Goal: Task Accomplishment & Management: Manage account settings

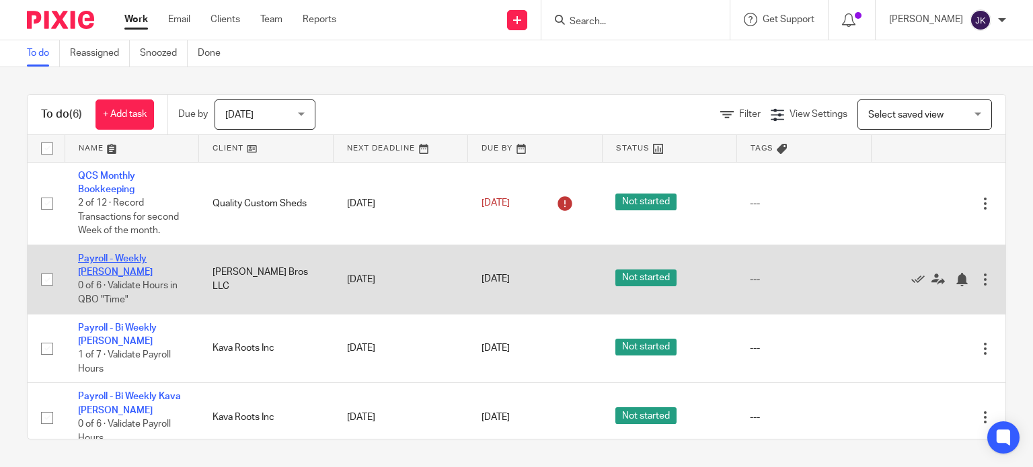
click at [145, 256] on link "Payroll - Weekly [PERSON_NAME]" at bounding box center [115, 265] width 75 height 23
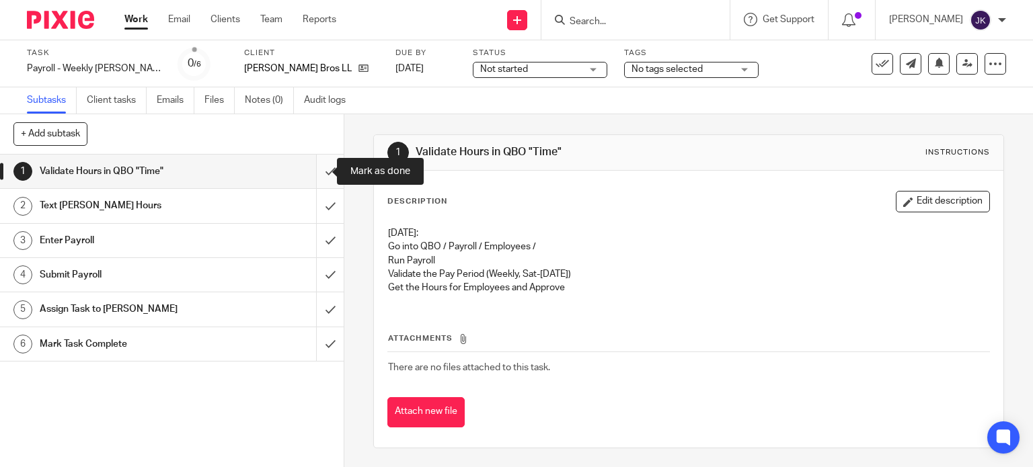
click at [322, 173] on input "submit" at bounding box center [172, 172] width 344 height 34
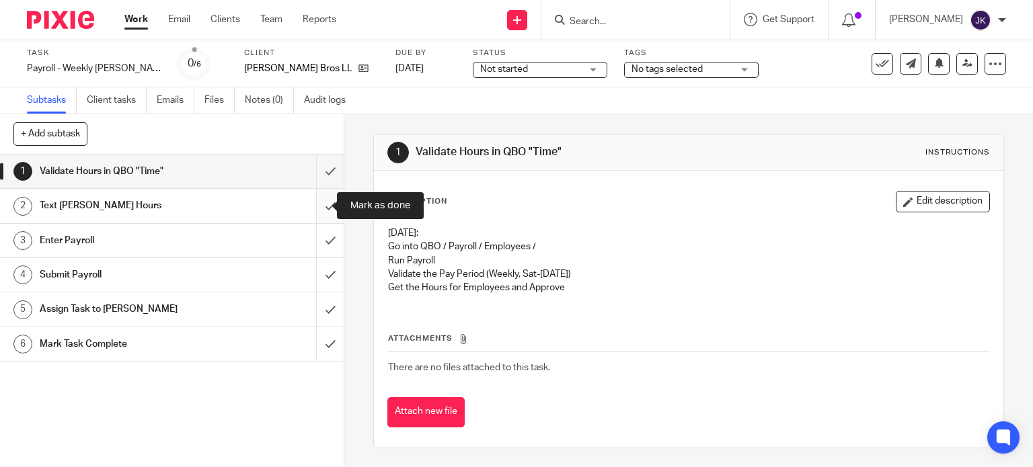
click at [313, 213] on input "submit" at bounding box center [172, 206] width 344 height 34
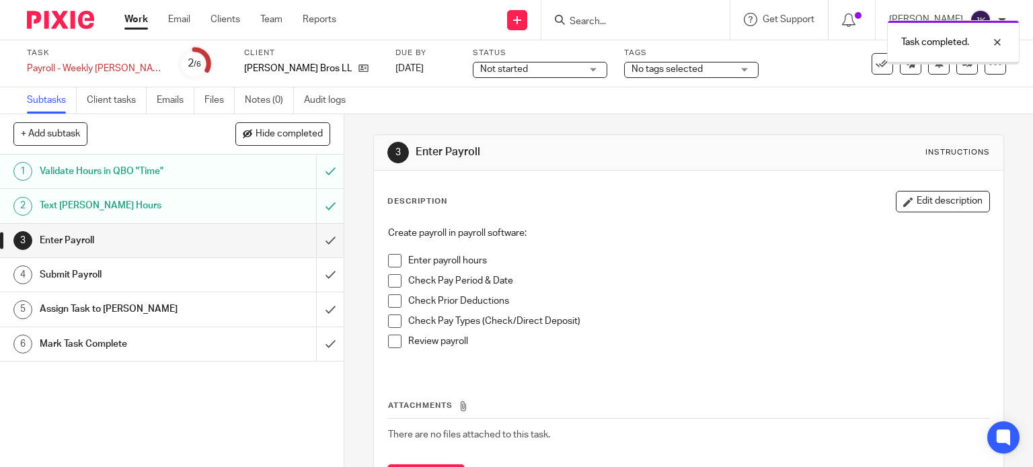
click at [321, 232] on input "submit" at bounding box center [172, 241] width 344 height 34
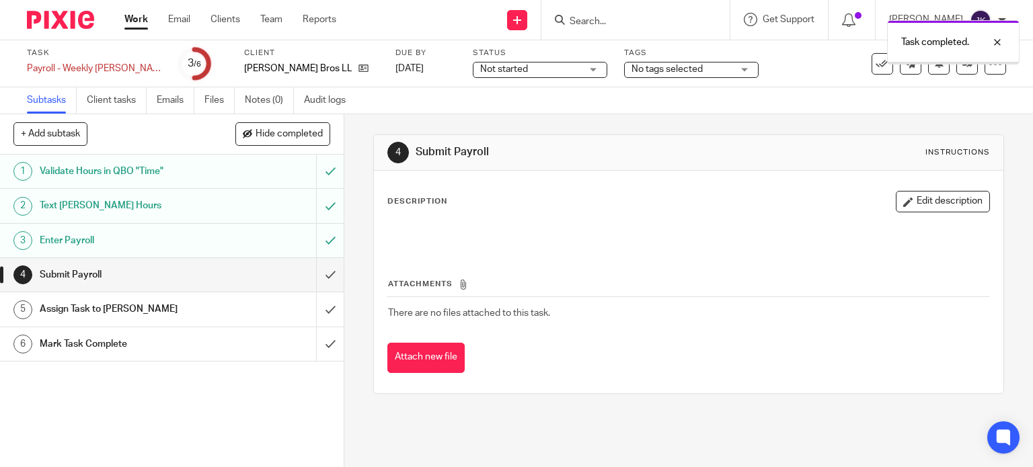
click at [323, 266] on input "submit" at bounding box center [172, 275] width 344 height 34
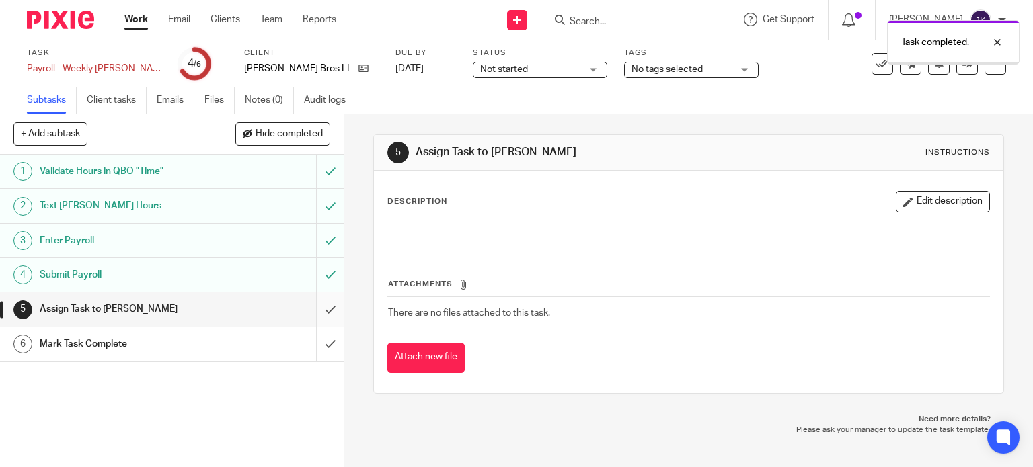
click at [322, 307] on input "submit" at bounding box center [172, 309] width 344 height 34
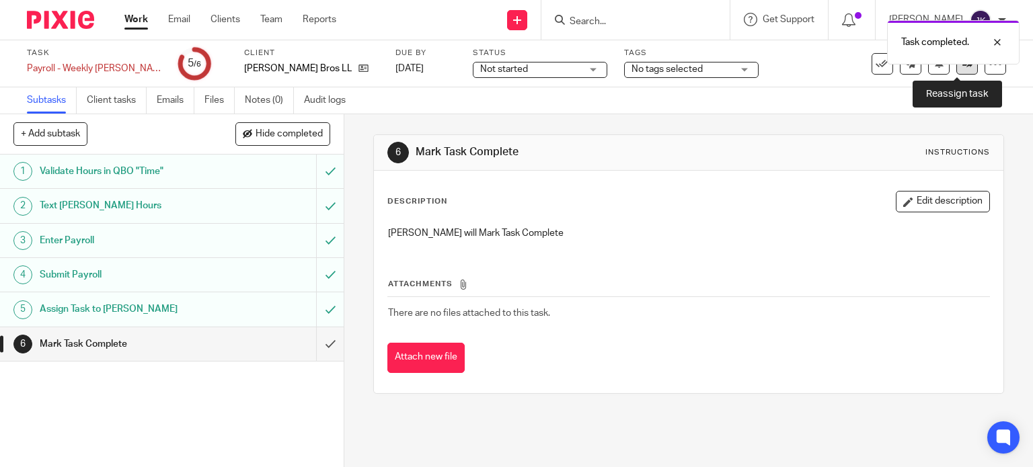
click at [958, 71] on link at bounding box center [967, 64] width 22 height 22
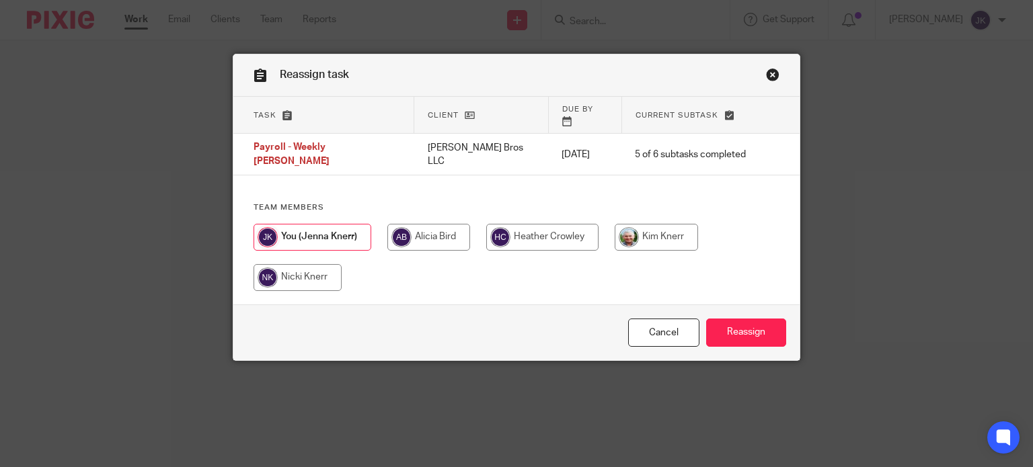
click at [664, 224] on input "radio" at bounding box center [656, 237] width 83 height 27
radio input "true"
click at [765, 342] on input "Reassign" at bounding box center [746, 333] width 80 height 29
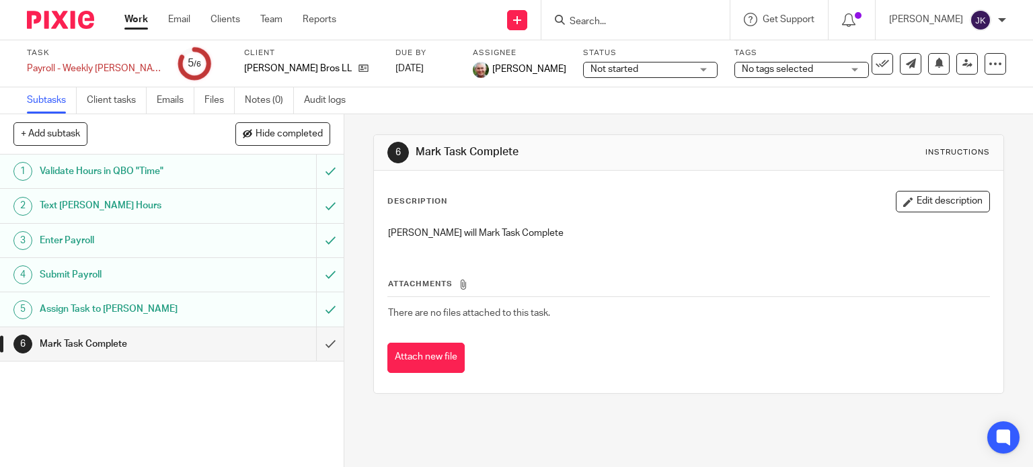
click at [129, 11] on div "Work Email Clients Team Reports Work Email Clients Team Reports Settings" at bounding box center [233, 20] width 245 height 40
click at [134, 21] on link "Work" at bounding box center [136, 19] width 24 height 13
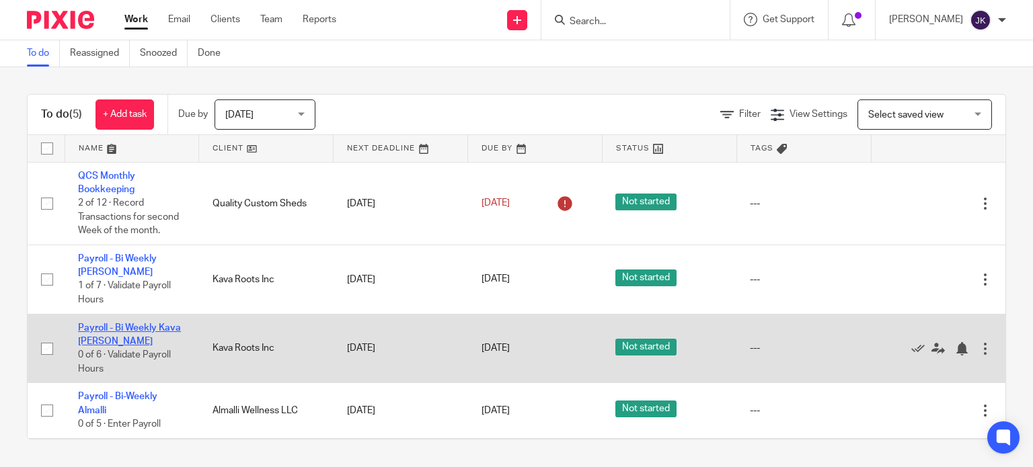
click at [148, 329] on link "Payroll - Bi Weekly Kava [PERSON_NAME]" at bounding box center [129, 334] width 103 height 23
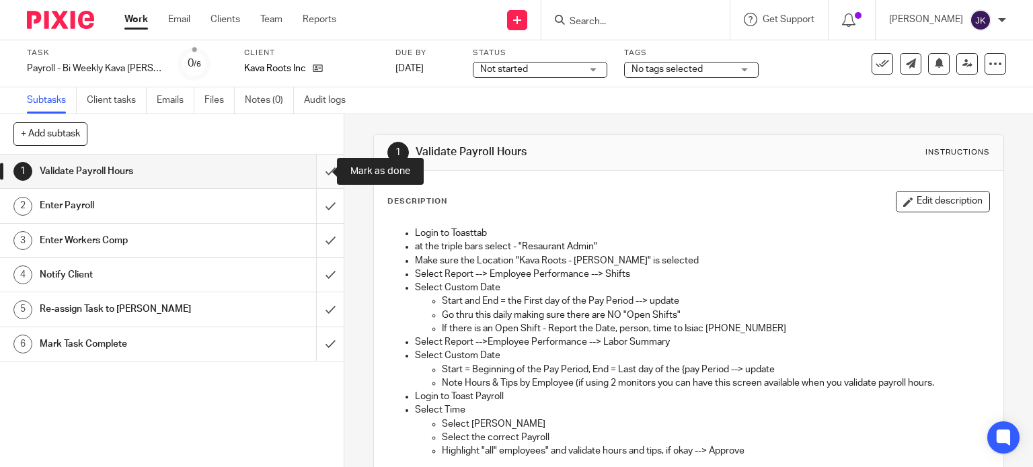
click at [323, 166] on input "submit" at bounding box center [172, 172] width 344 height 34
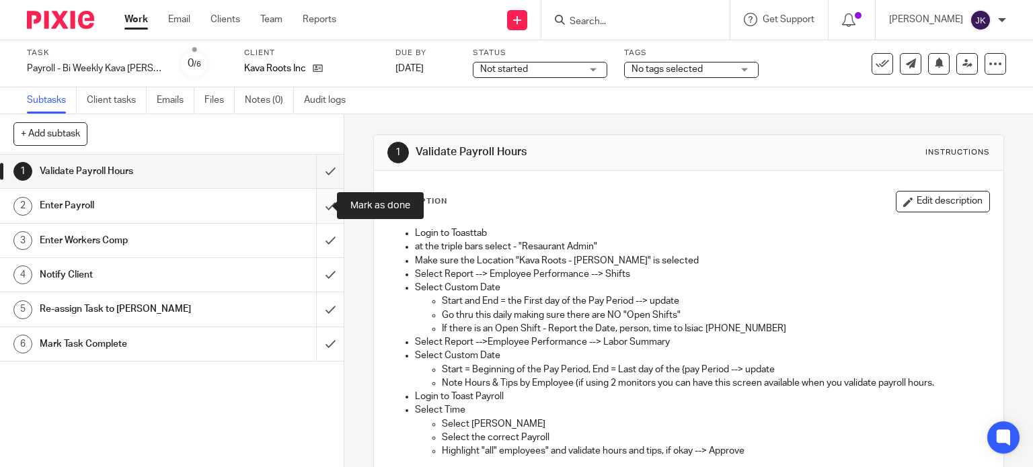
click at [319, 210] on input "submit" at bounding box center [172, 206] width 344 height 34
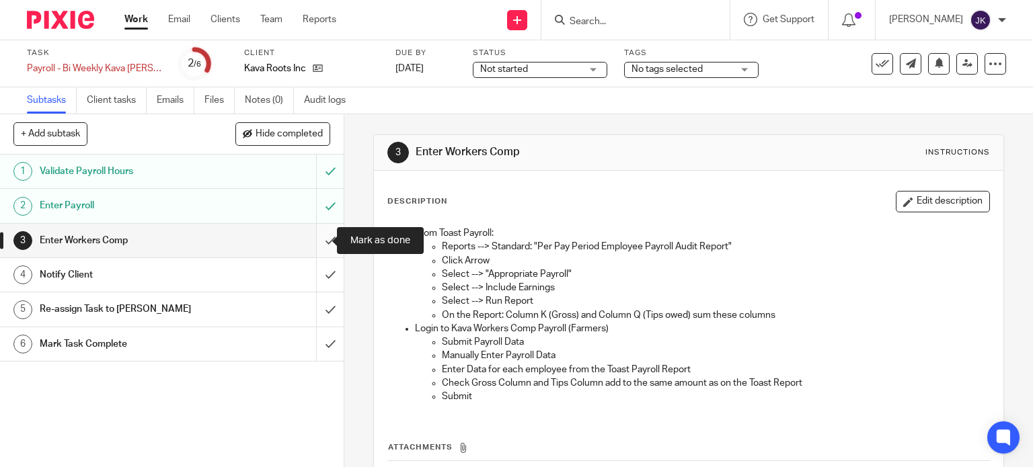
click at [322, 249] on input "submit" at bounding box center [172, 241] width 344 height 34
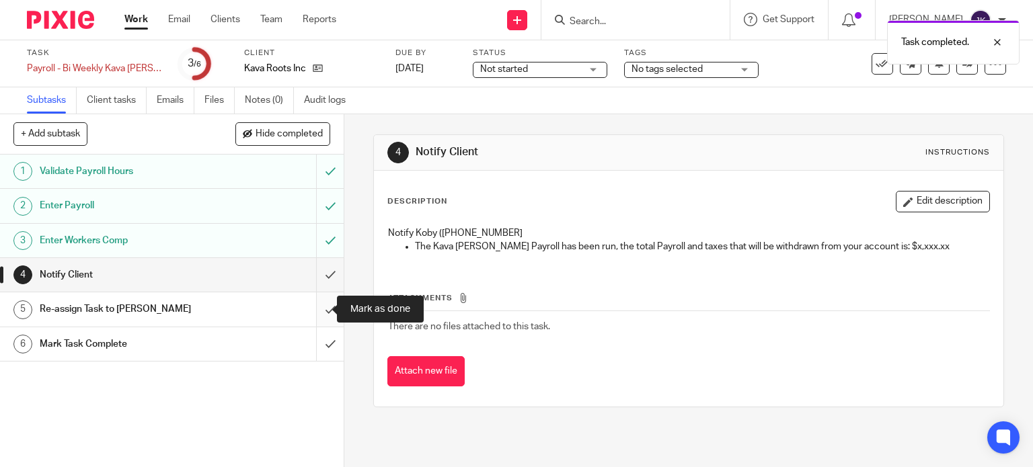
click at [317, 311] on input "submit" at bounding box center [172, 309] width 344 height 34
click at [319, 273] on input "submit" at bounding box center [172, 275] width 344 height 34
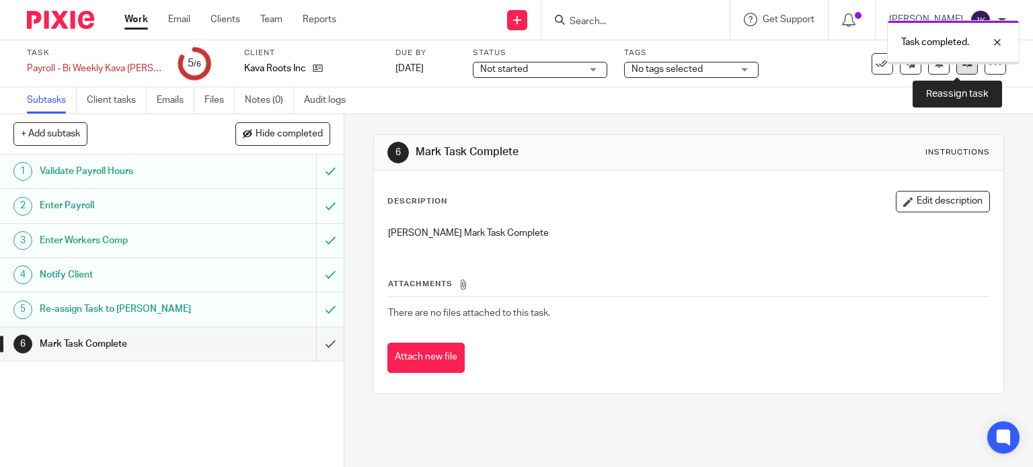
click at [962, 64] on icon at bounding box center [967, 63] width 10 height 10
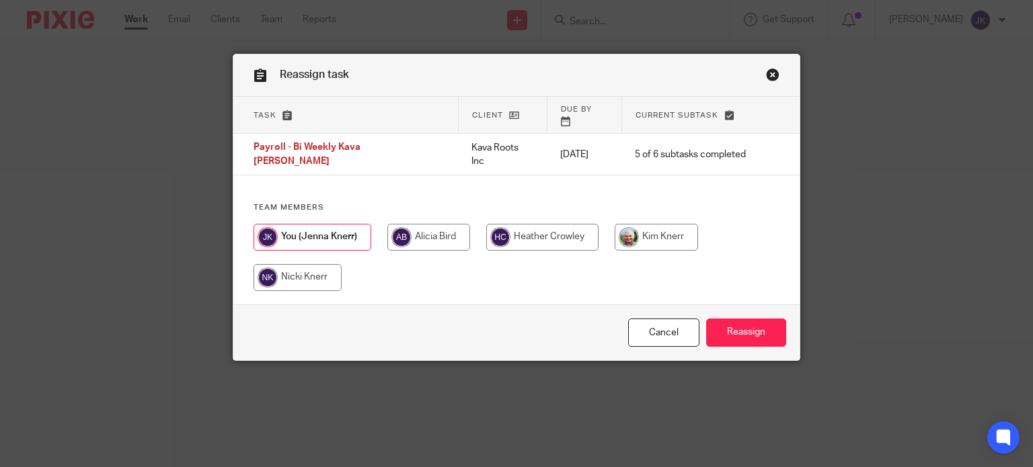
click at [689, 224] on input "radio" at bounding box center [656, 237] width 83 height 27
radio input "true"
click at [724, 327] on input "Reassign" at bounding box center [746, 333] width 80 height 29
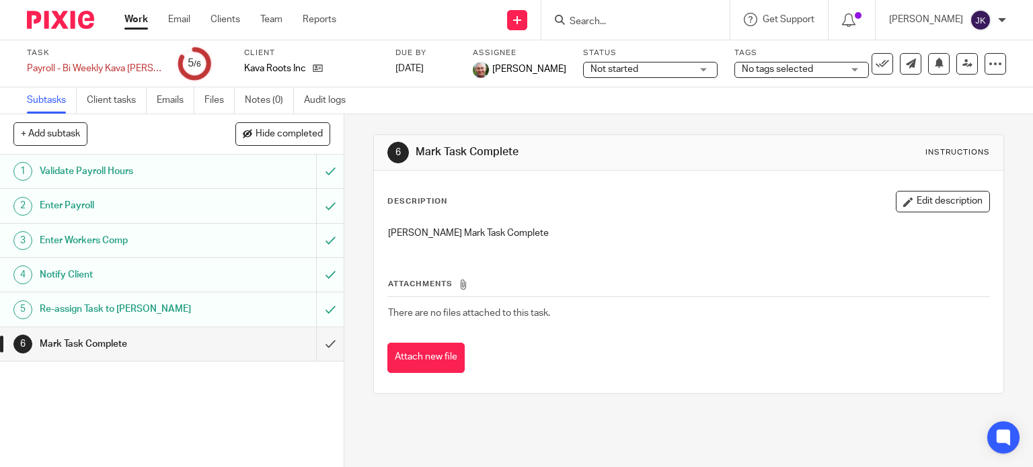
click at [126, 18] on link "Work" at bounding box center [136, 19] width 24 height 13
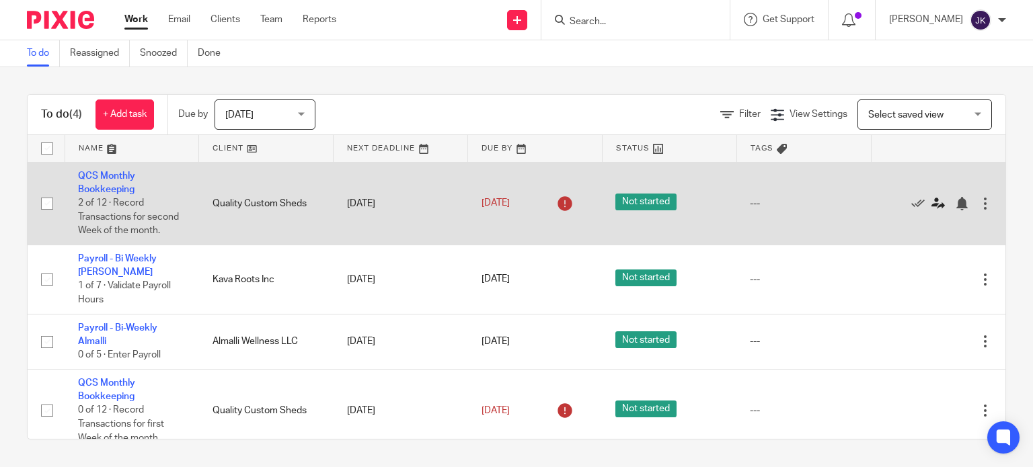
click at [909, 197] on div "Edit task Delete" at bounding box center [938, 203] width 108 height 34
click at [931, 197] on icon at bounding box center [937, 203] width 13 height 13
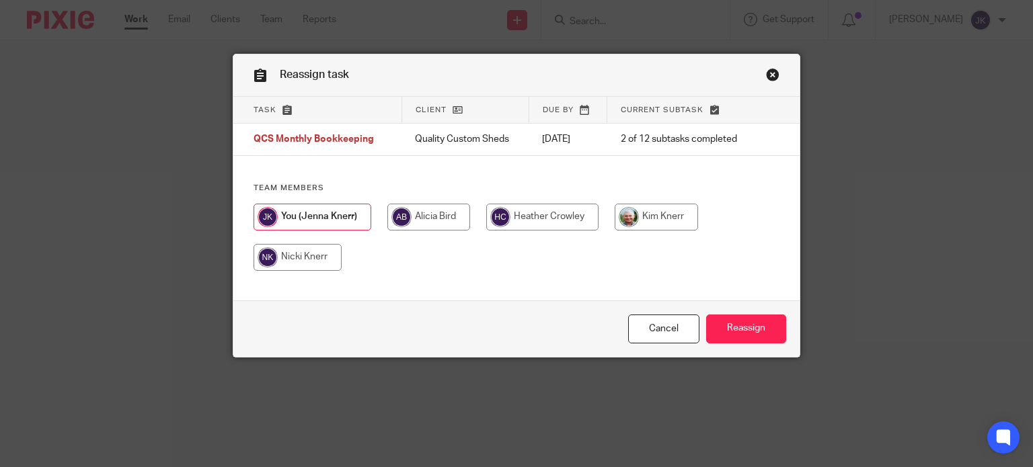
click at [325, 263] on input "radio" at bounding box center [297, 257] width 88 height 27
radio input "true"
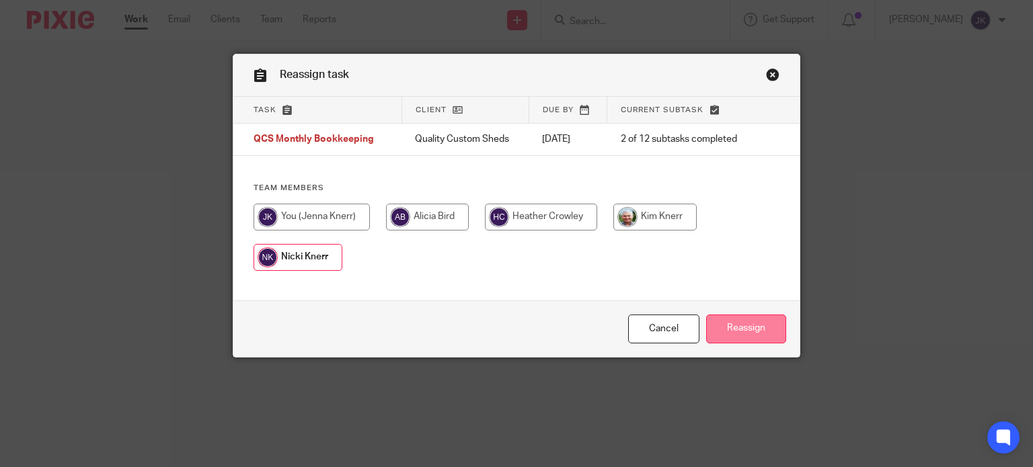
click at [743, 329] on input "Reassign" at bounding box center [746, 329] width 80 height 29
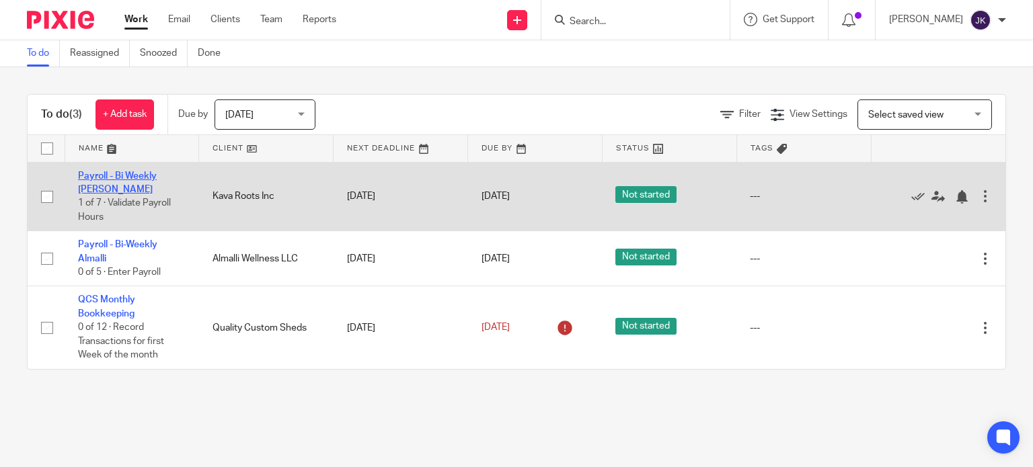
click at [143, 174] on link "Payroll - Bi Weekly [PERSON_NAME]" at bounding box center [117, 182] width 79 height 23
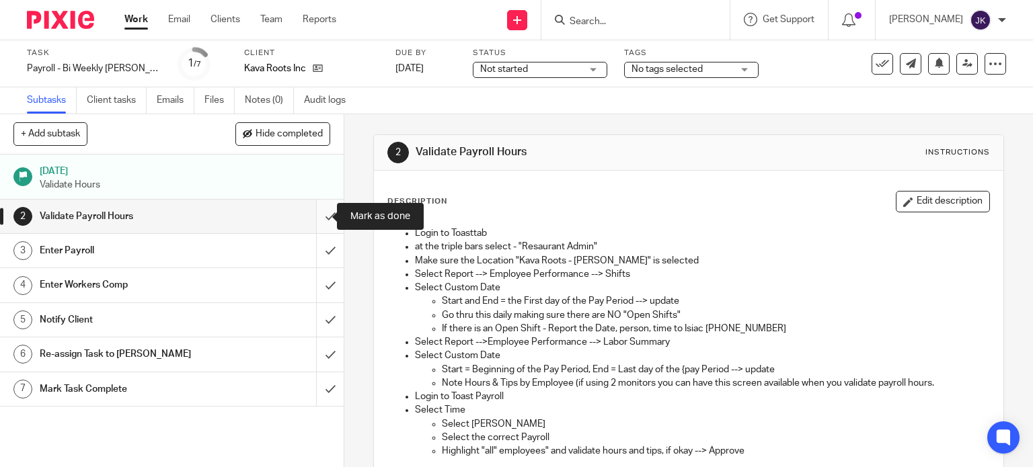
click at [318, 220] on input "submit" at bounding box center [172, 217] width 344 height 34
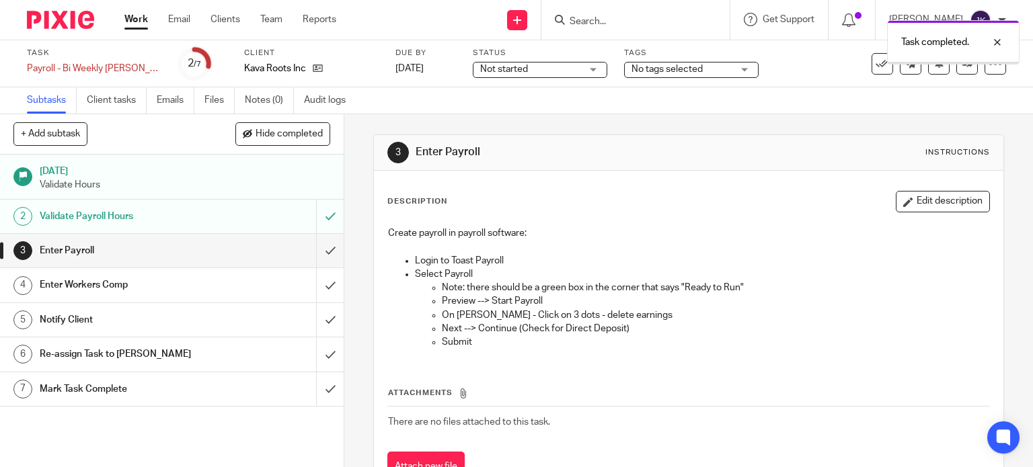
click at [321, 247] on input "submit" at bounding box center [172, 251] width 344 height 34
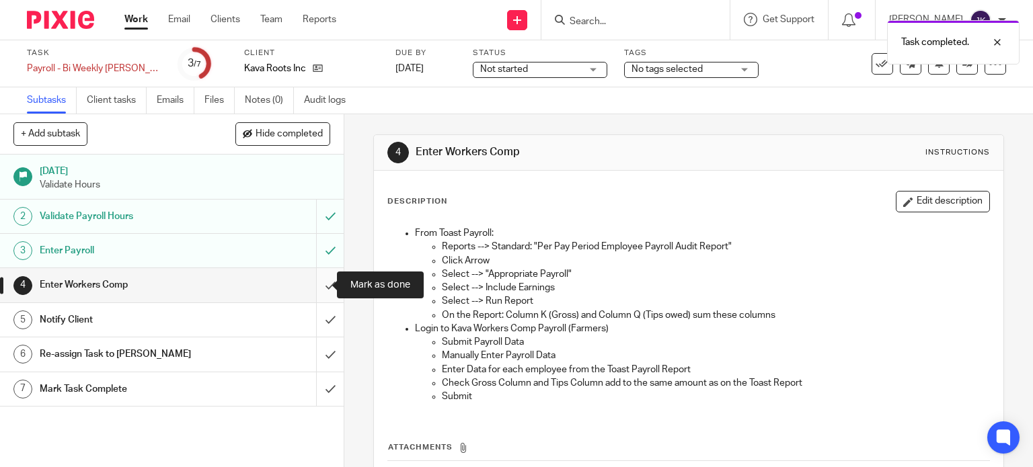
click at [320, 284] on input "submit" at bounding box center [172, 285] width 344 height 34
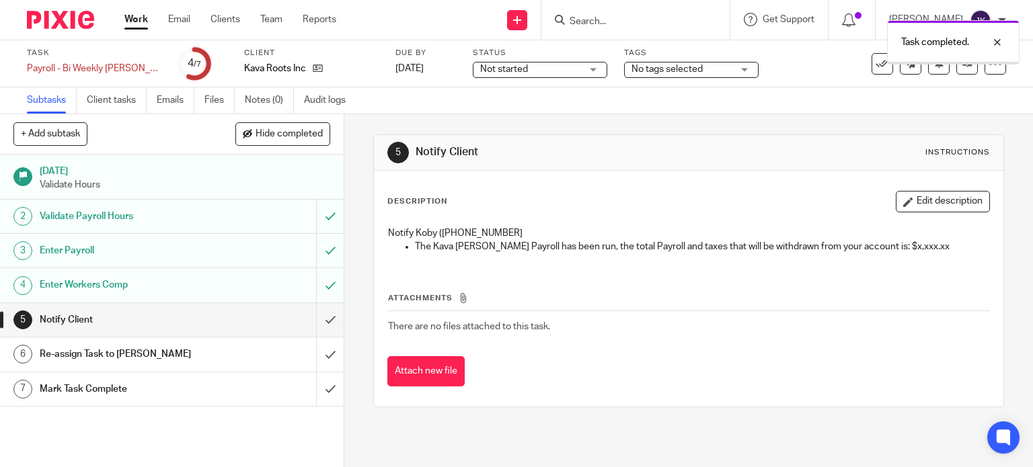
click at [315, 316] on input "submit" at bounding box center [172, 320] width 344 height 34
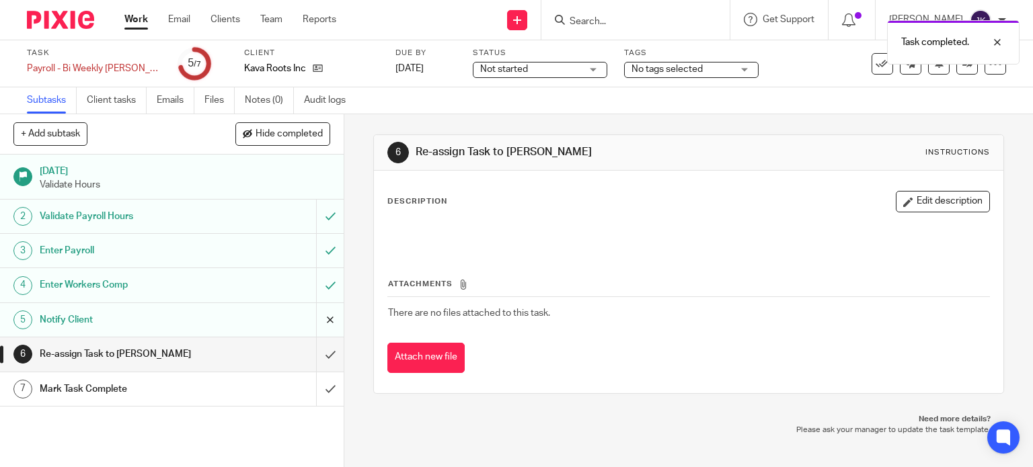
click at [319, 336] on input "submit" at bounding box center [172, 320] width 344 height 34
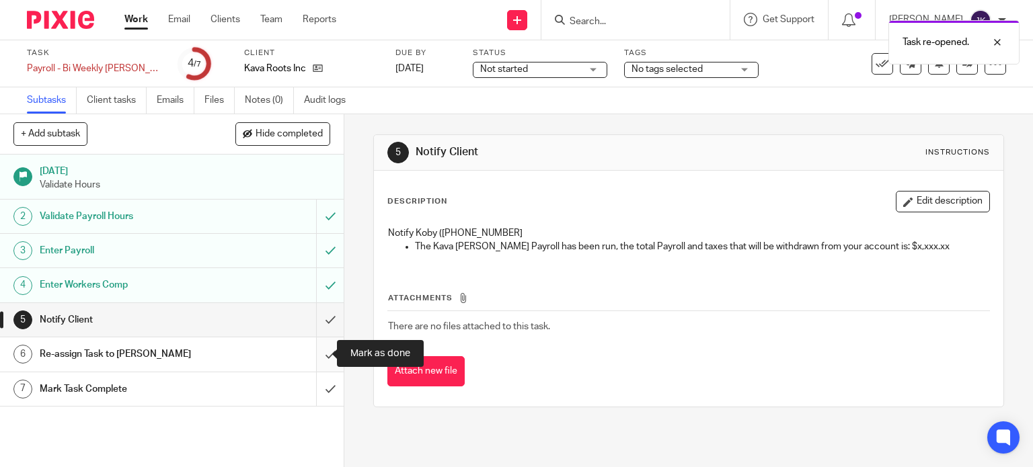
click at [321, 351] on input "submit" at bounding box center [172, 355] width 344 height 34
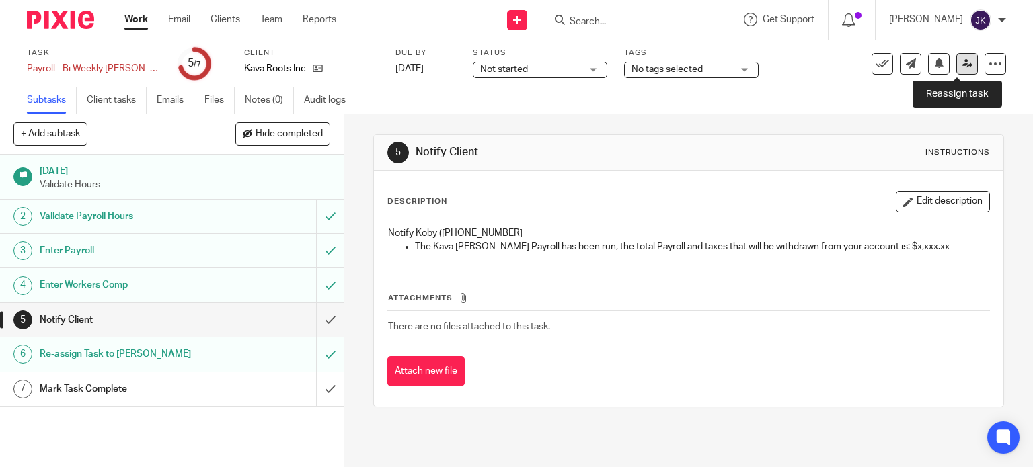
click at [962, 67] on icon at bounding box center [967, 63] width 10 height 10
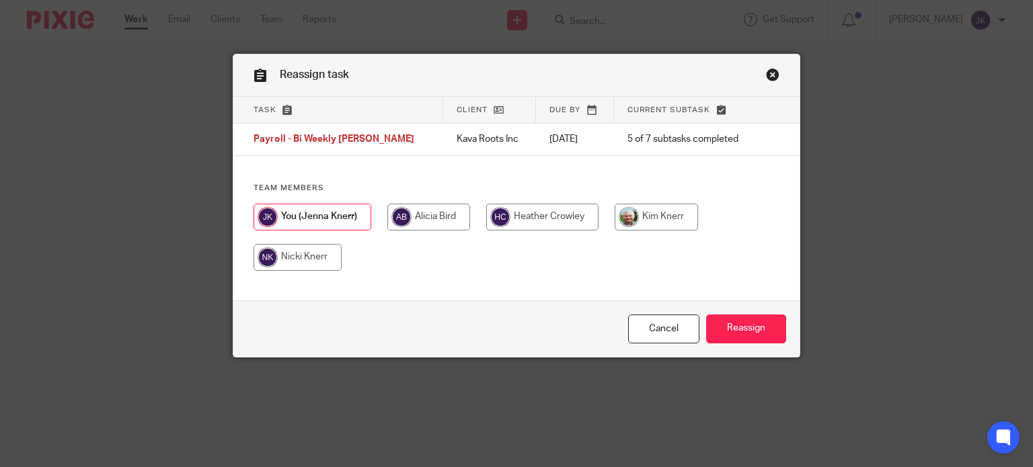
click at [654, 219] on input "radio" at bounding box center [656, 217] width 83 height 27
radio input "true"
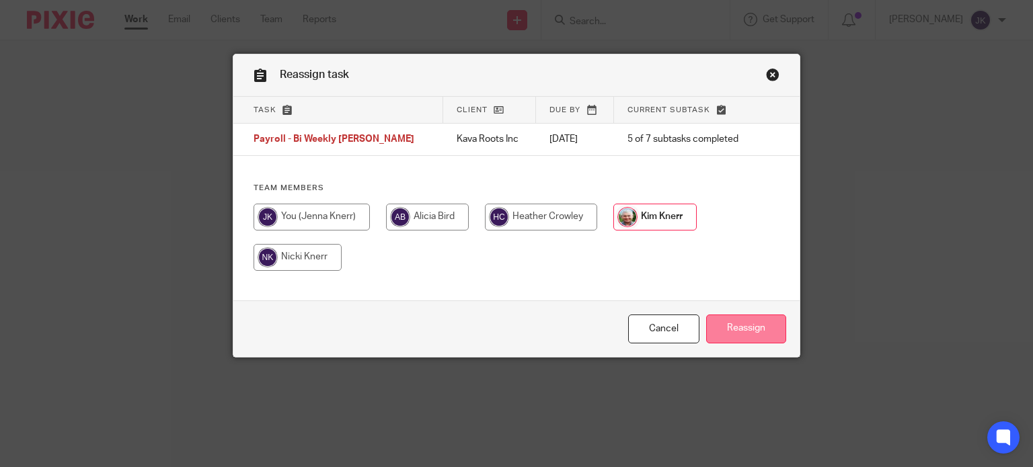
click at [723, 329] on input "Reassign" at bounding box center [746, 329] width 80 height 29
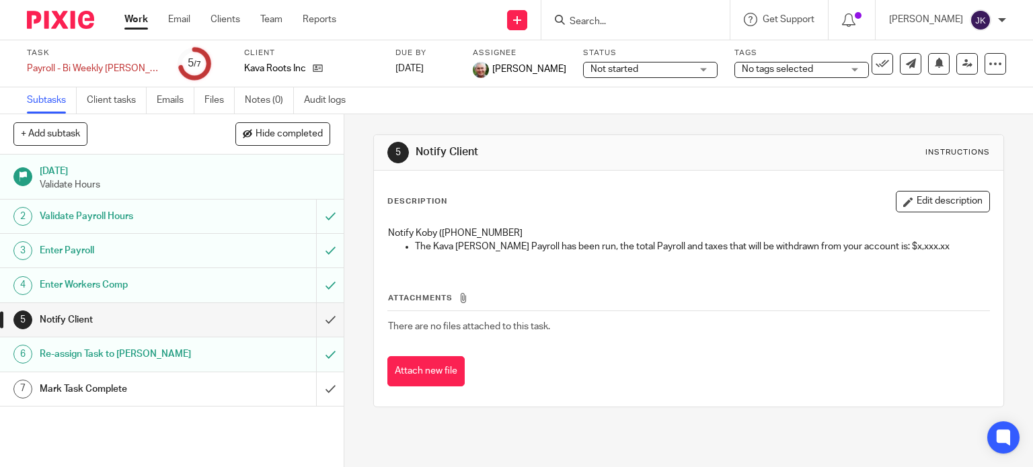
click at [134, 20] on link "Work" at bounding box center [136, 19] width 24 height 13
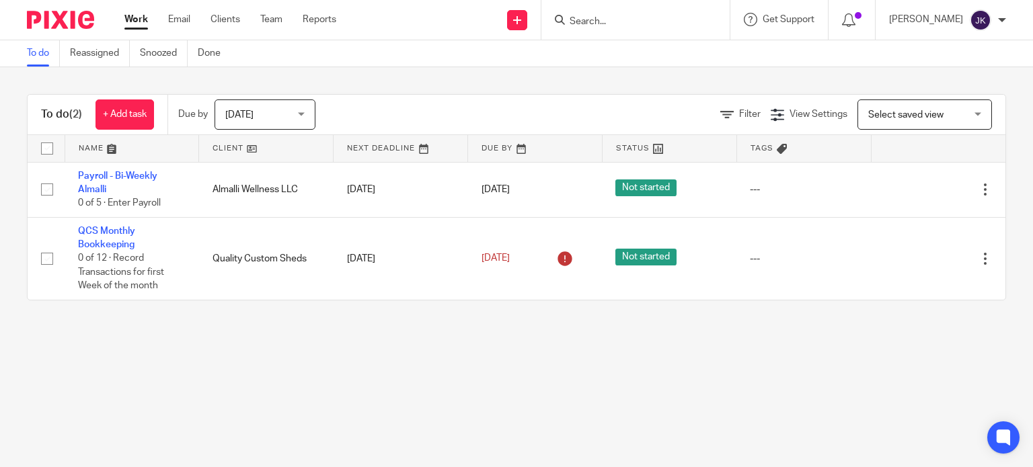
click at [296, 327] on div "To do (2) + Add task Due by [DATE] [DATE] [DATE] [DATE] This week Next week Thi…" at bounding box center [516, 197] width 1033 height 260
